Goal: Information Seeking & Learning: Learn about a topic

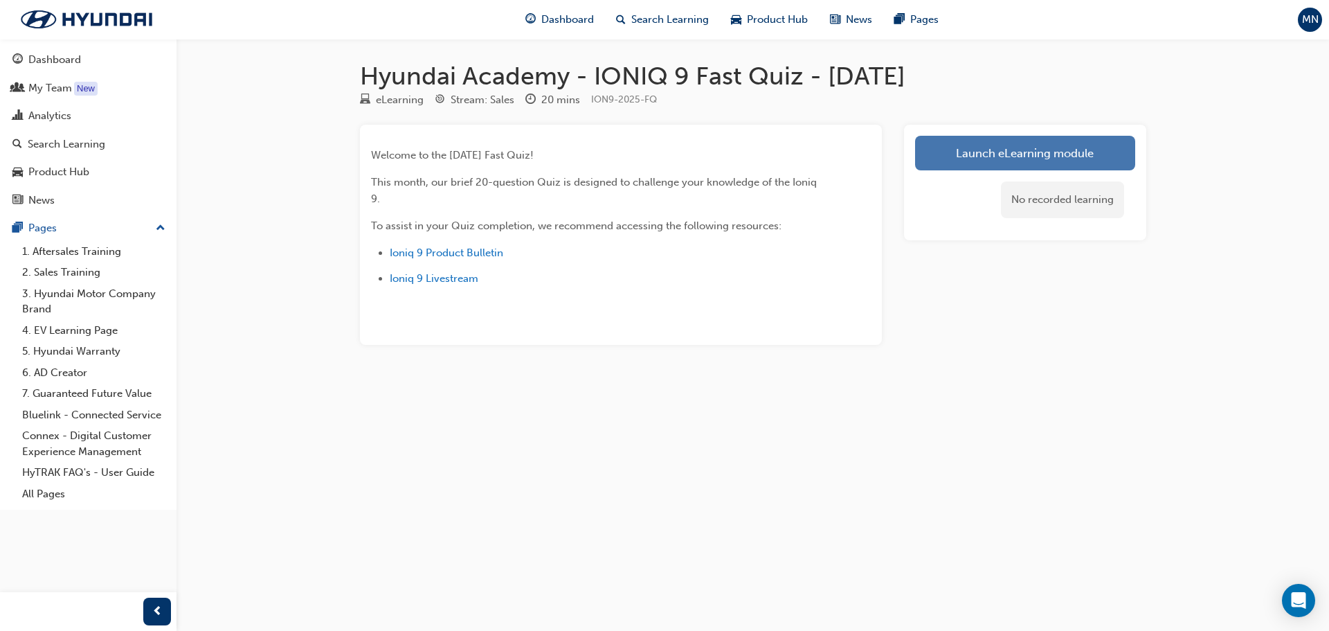
click at [1004, 160] on link "Launch eLearning module" at bounding box center [1025, 153] width 220 height 35
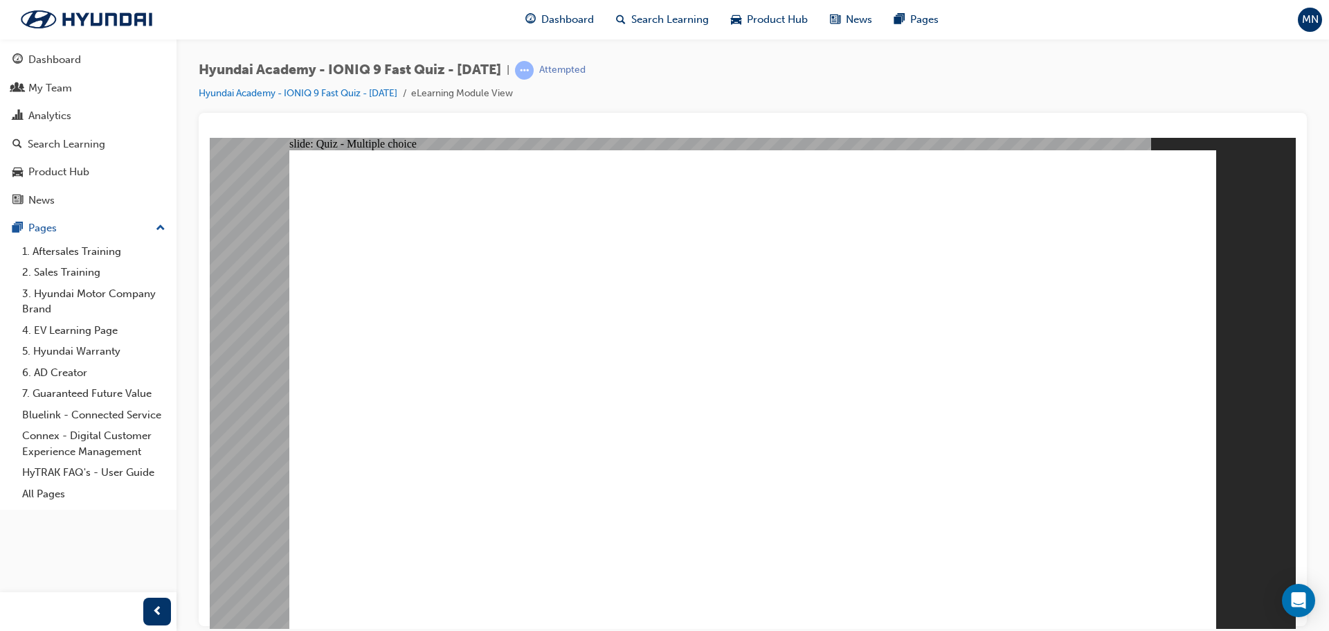
radio input "true"
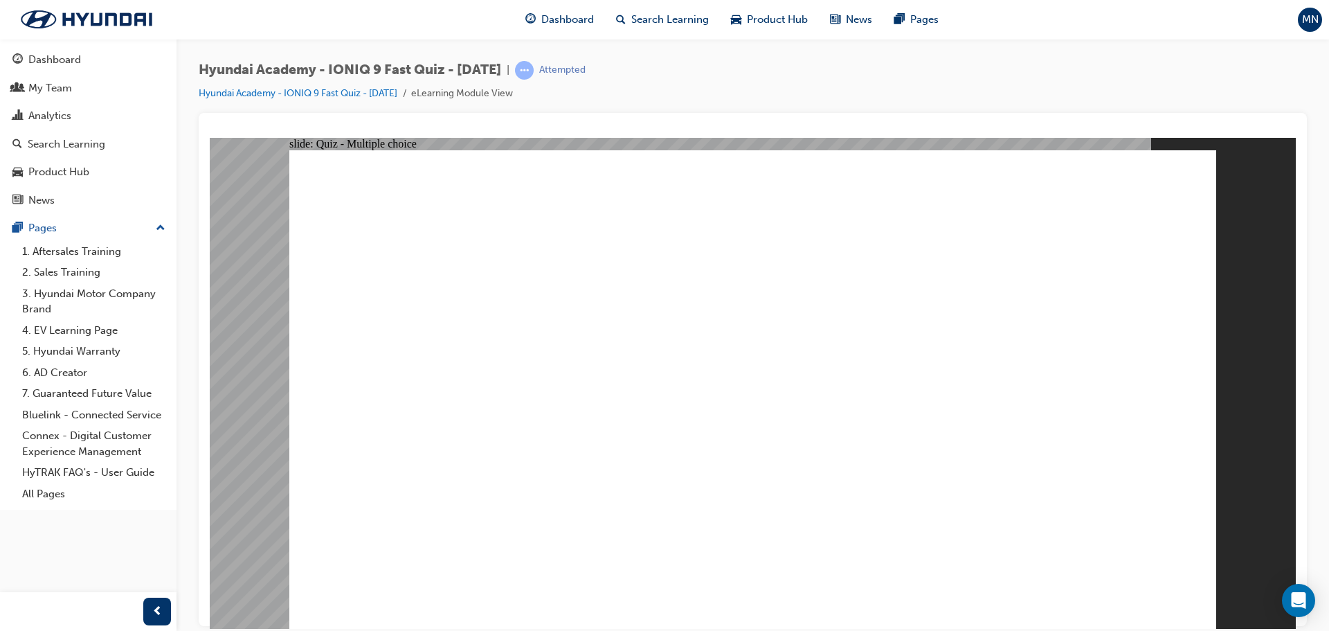
radio input "true"
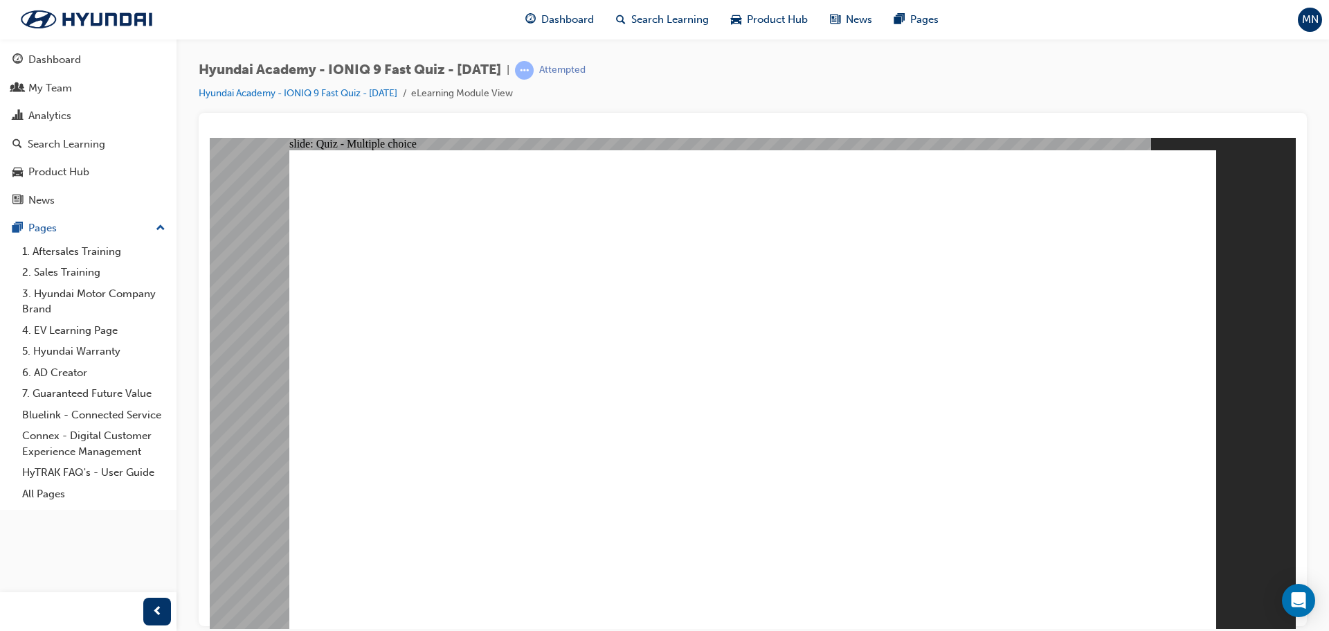
drag, startPoint x: 544, startPoint y: 517, endPoint x: 565, endPoint y: 513, distance: 21.1
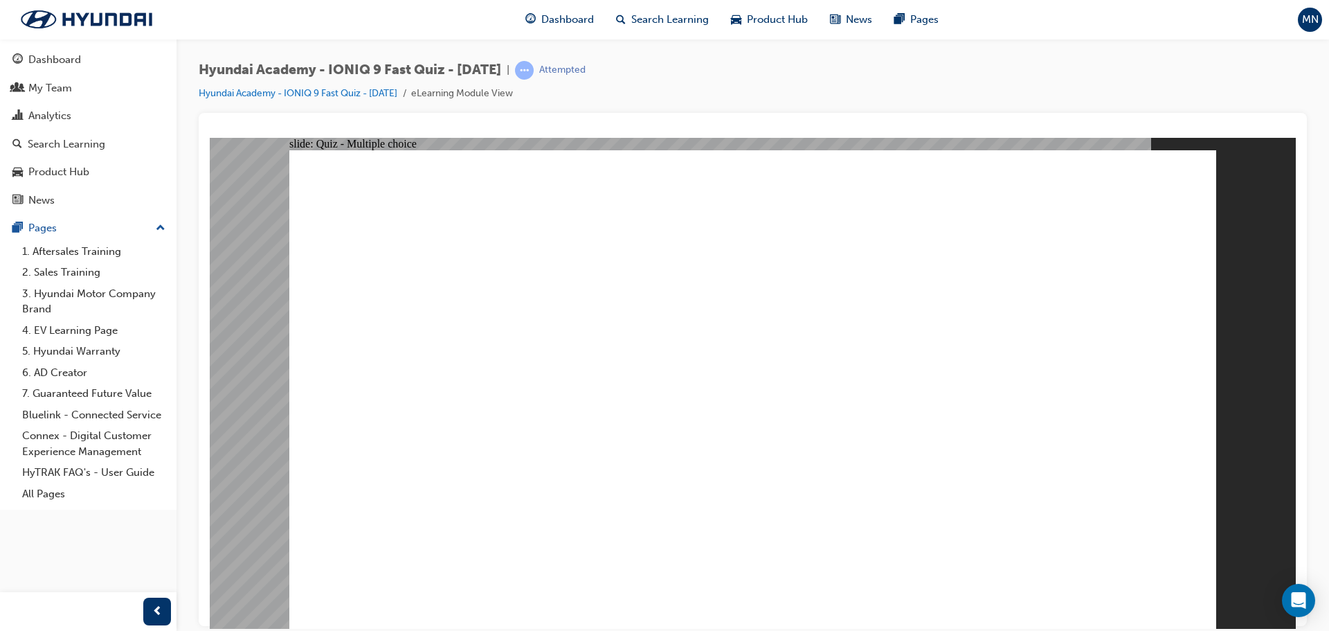
radio input "true"
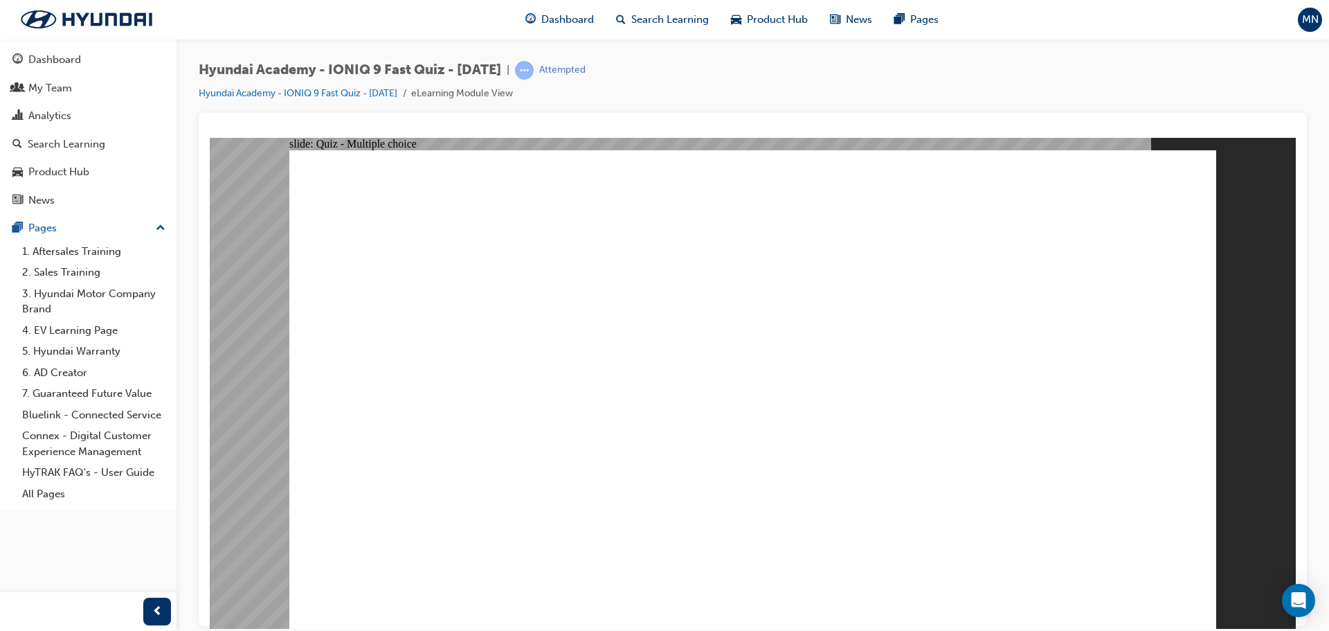
radio input "true"
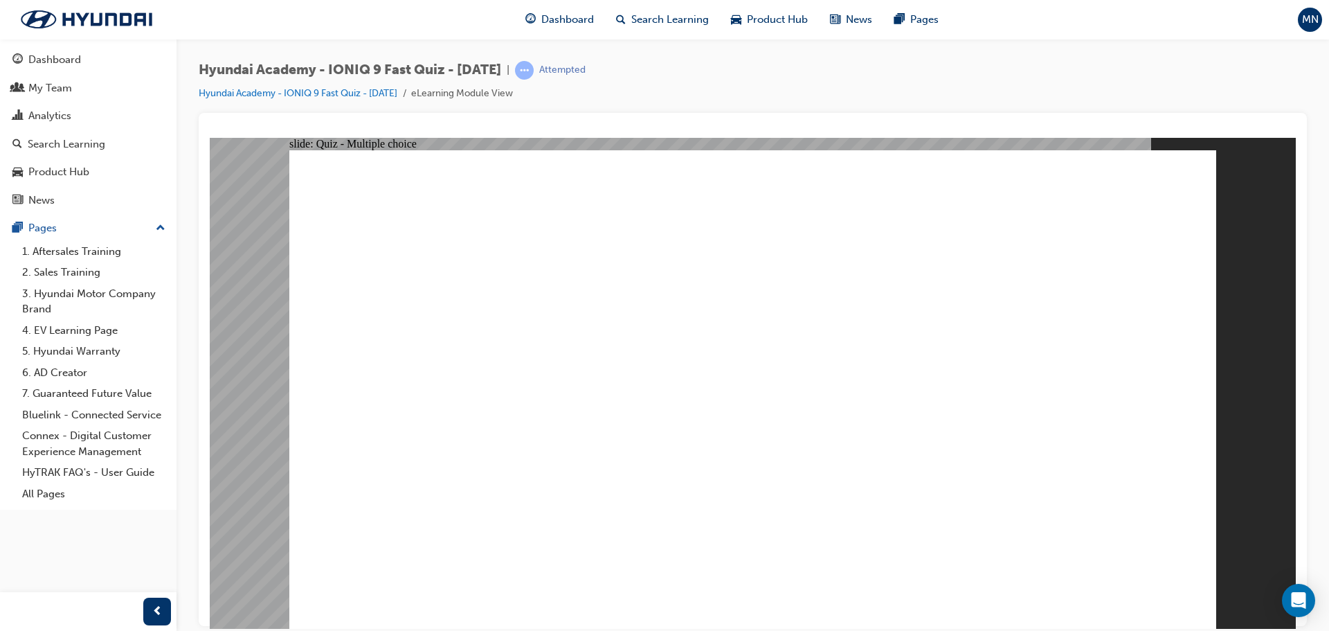
radio input "true"
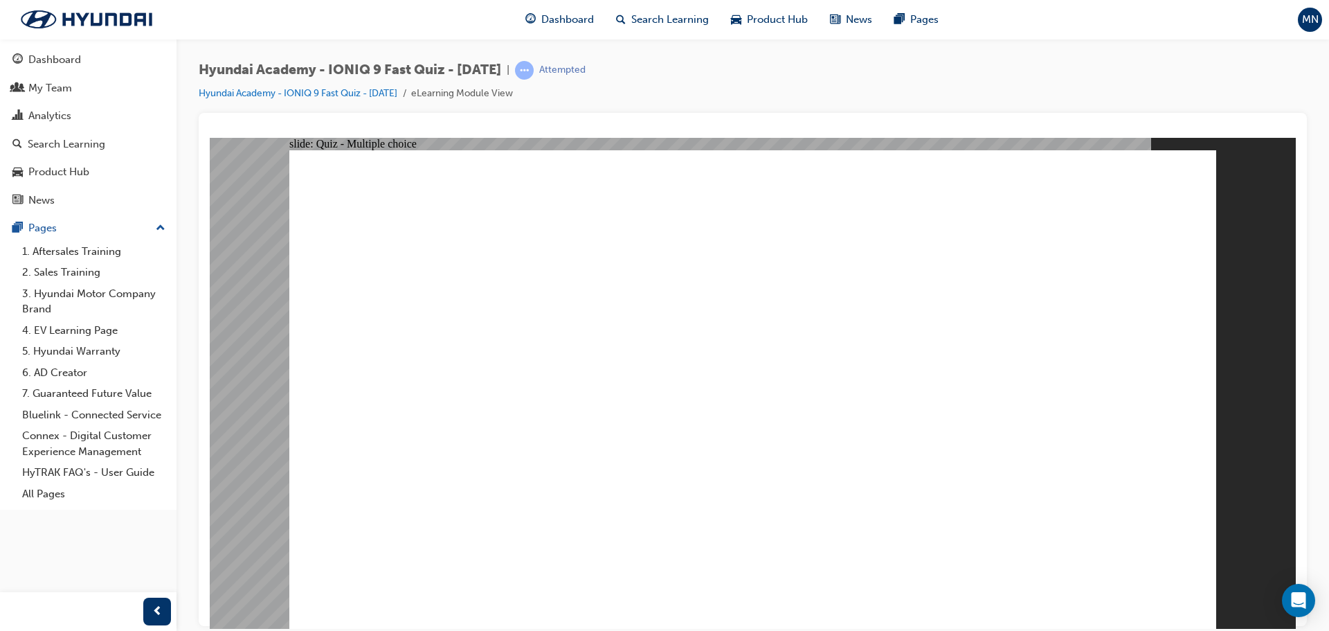
checkbox input "true"
radio input "true"
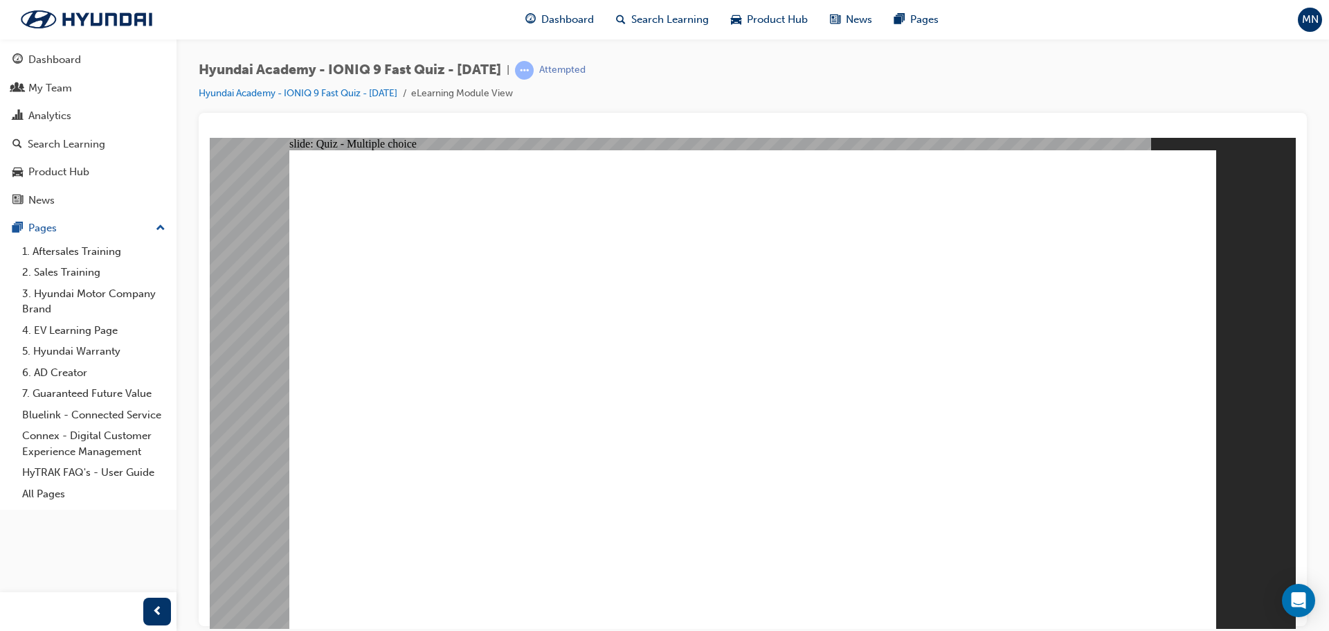
radio input "true"
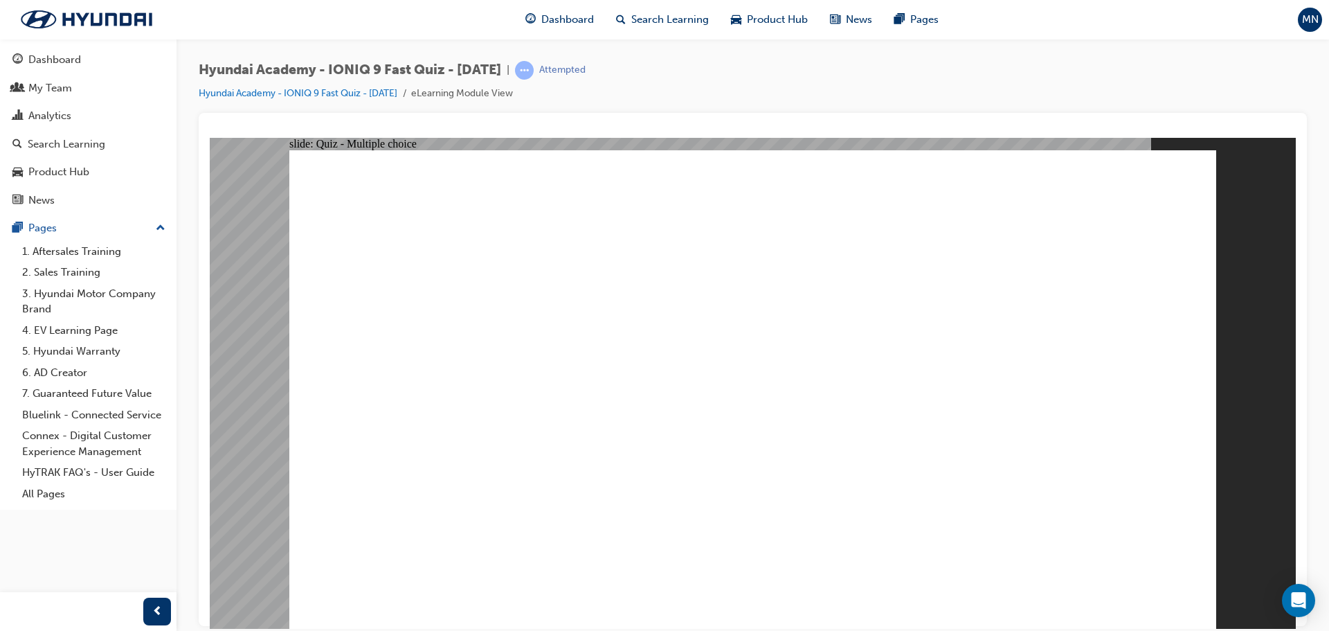
checkbox input "true"
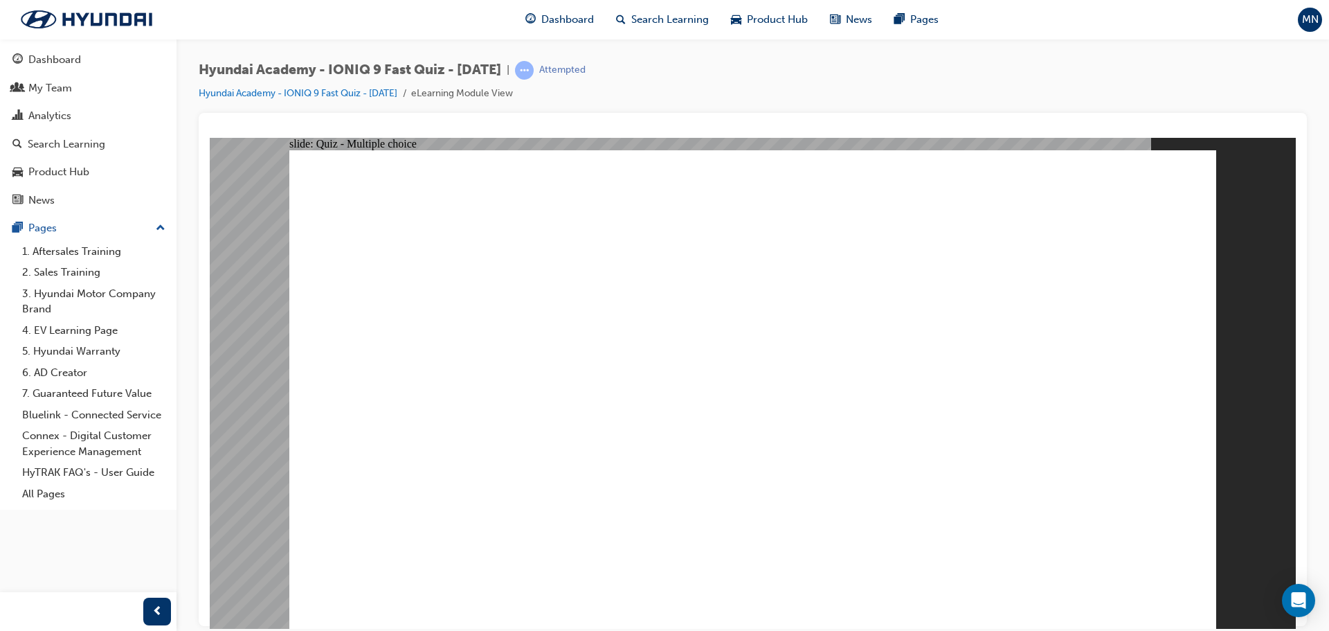
radio input "true"
drag, startPoint x: 513, startPoint y: 521, endPoint x: 527, endPoint y: 540, distance: 23.3
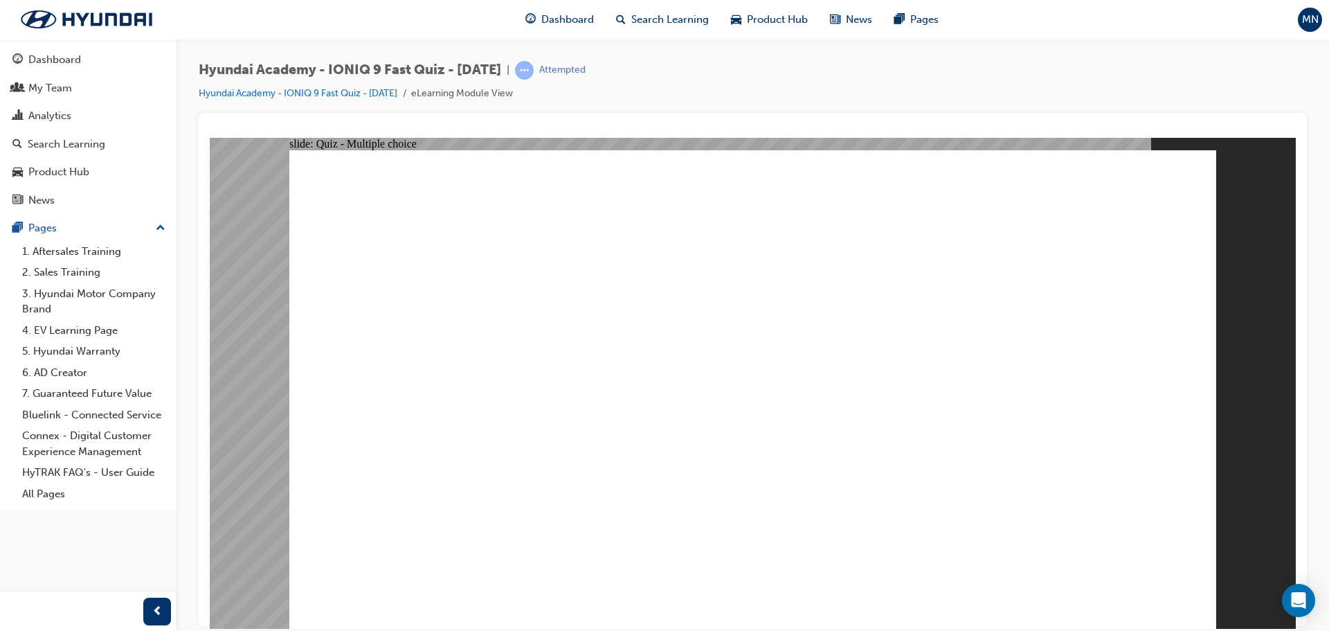
radio input "true"
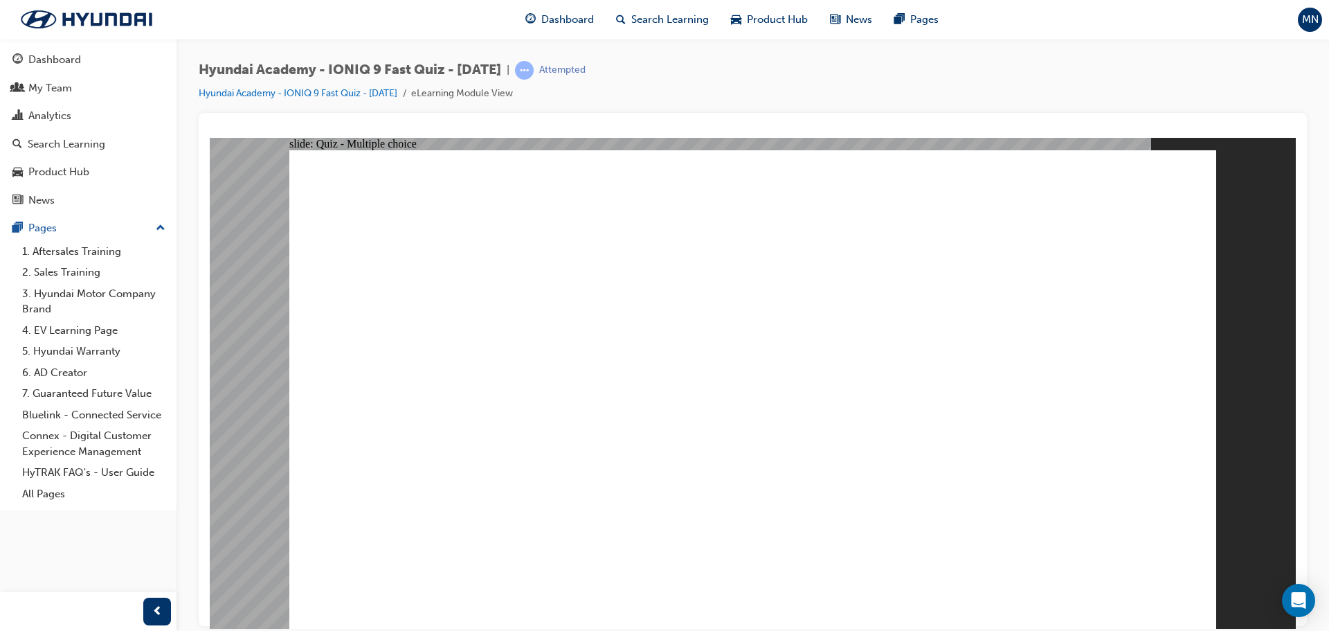
drag, startPoint x: 710, startPoint y: 449, endPoint x: 889, endPoint y: 490, distance: 183.2
radio input "true"
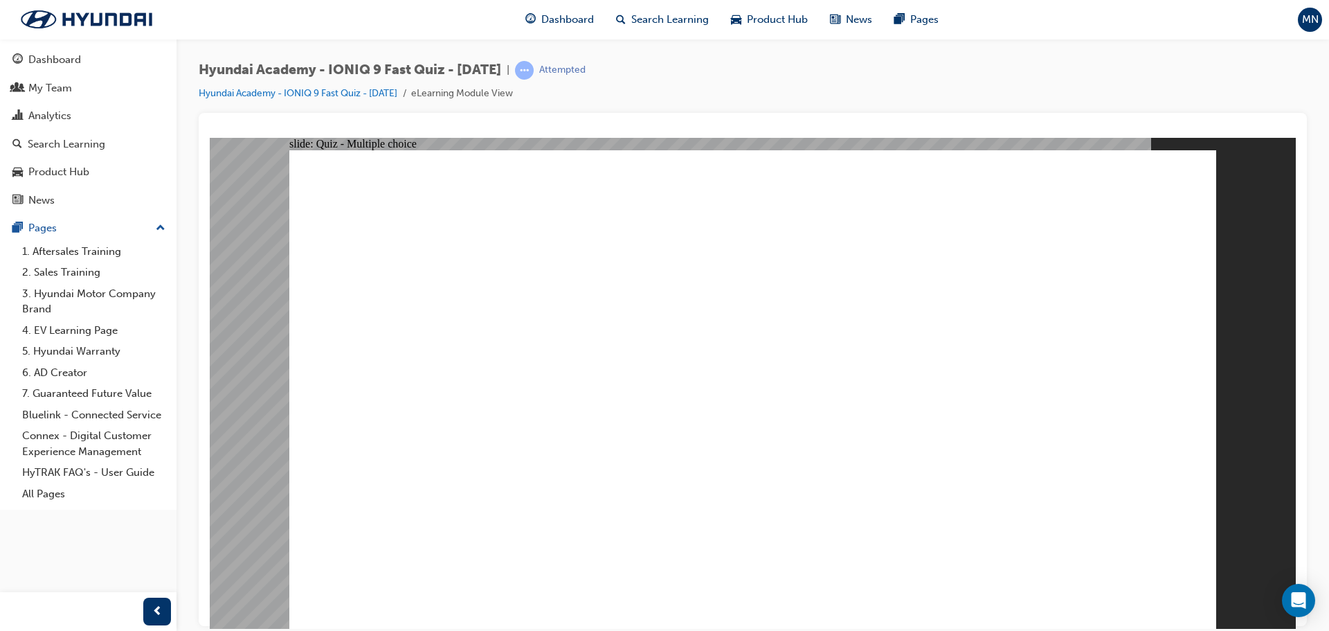
radio input "true"
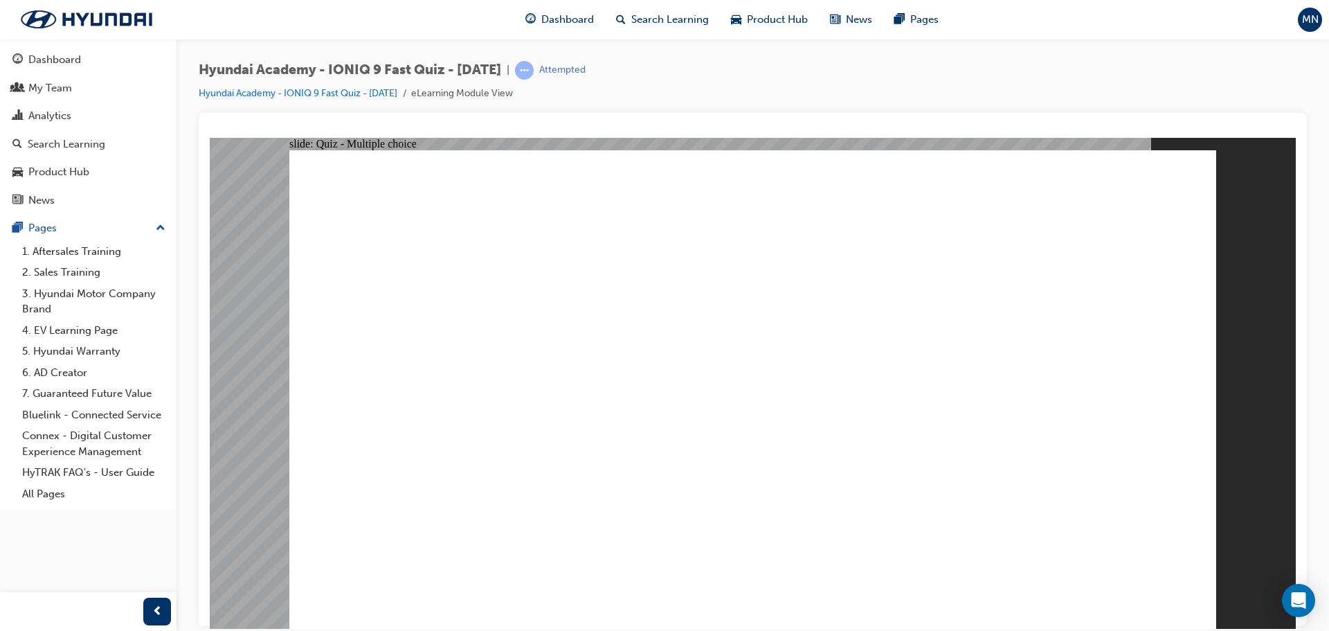
radio input "true"
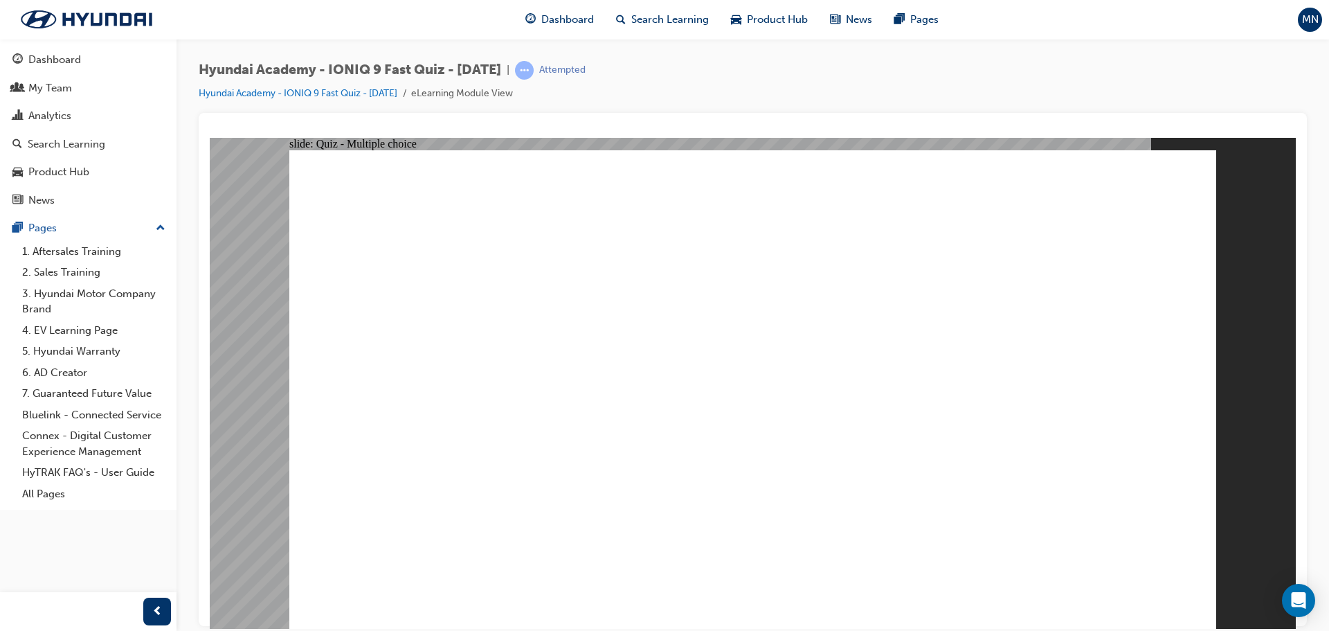
radio input "true"
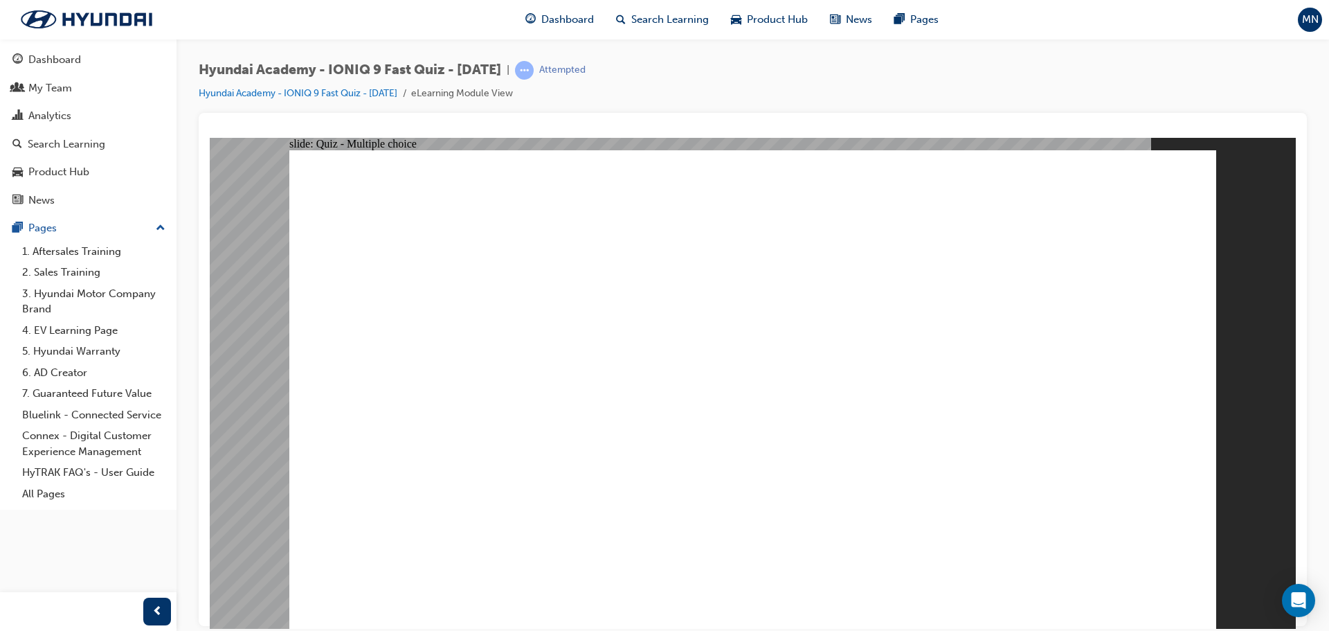
radio input "true"
